Goal: Transaction & Acquisition: Obtain resource

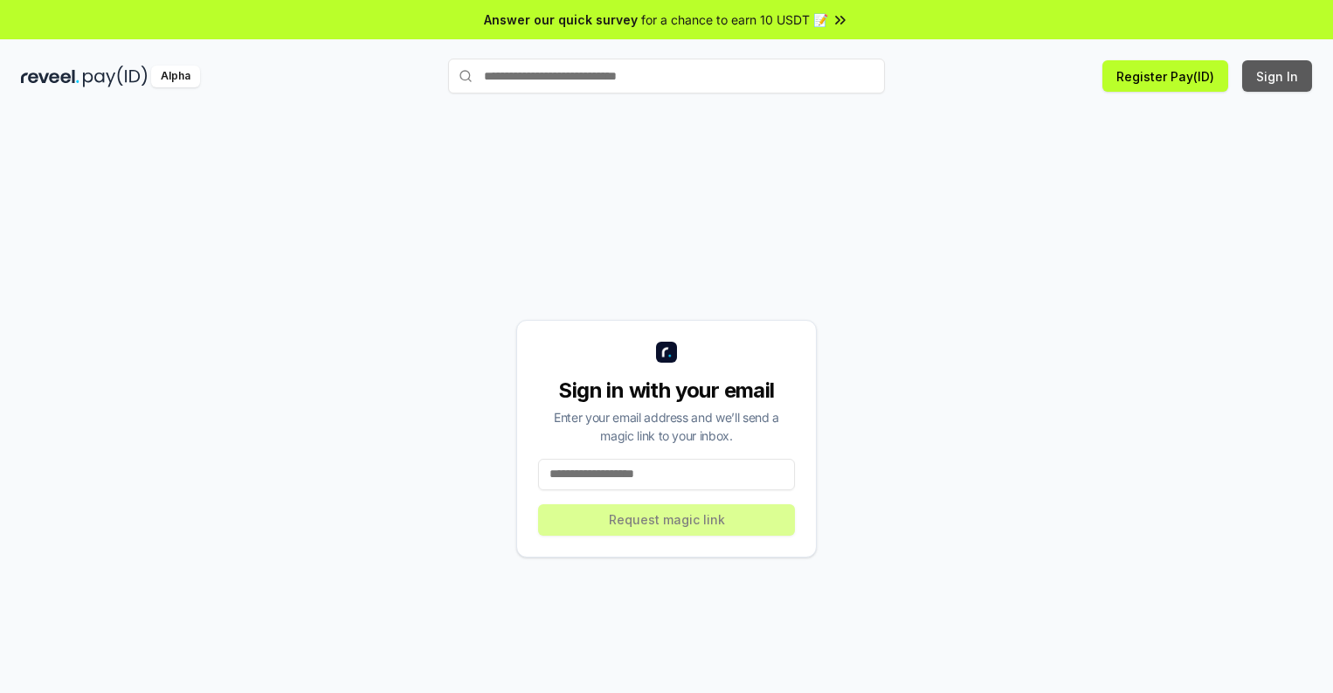
click at [1278, 76] on button "Sign In" at bounding box center [1277, 75] width 70 height 31
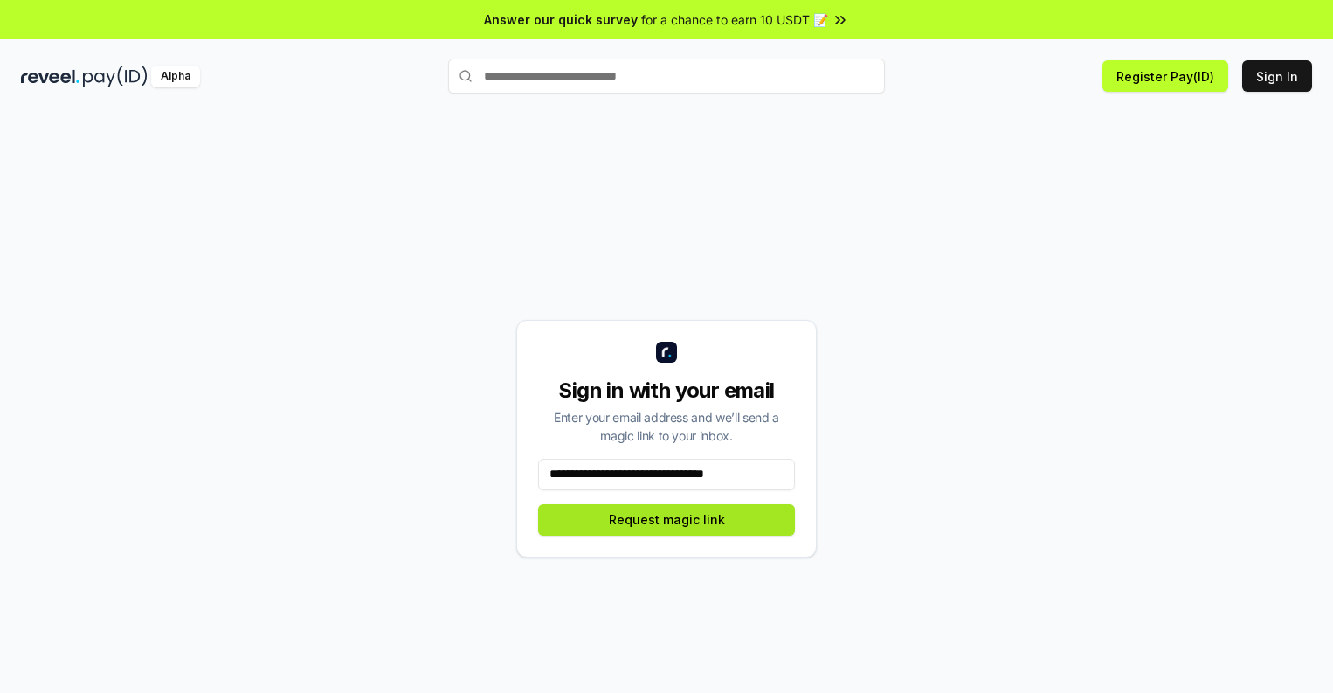
type input "**********"
click at [667, 519] on button "Request magic link" at bounding box center [666, 519] width 257 height 31
